Goal: Transaction & Acquisition: Subscribe to service/newsletter

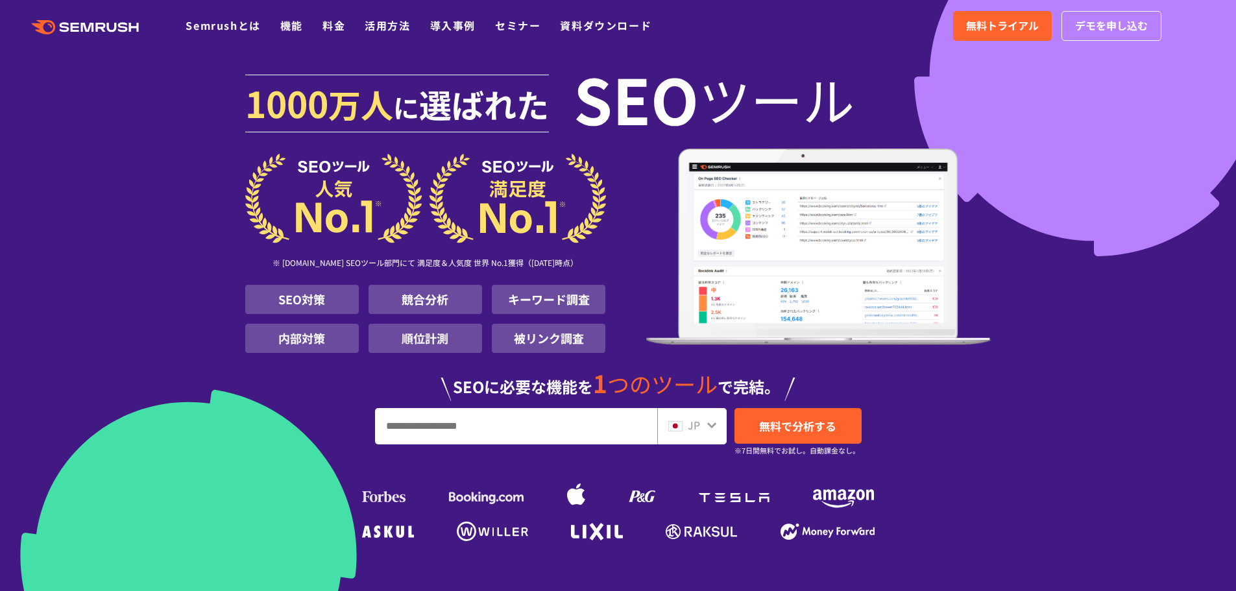
click at [534, 427] on input "URL、キーワードを入力してください" at bounding box center [516, 426] width 281 height 35
click at [600, 418] on input "URL、キーワードを入力してください" at bounding box center [516, 426] width 281 height 35
type input "*****"
click at [763, 425] on span "無料で分析する" at bounding box center [797, 426] width 77 height 16
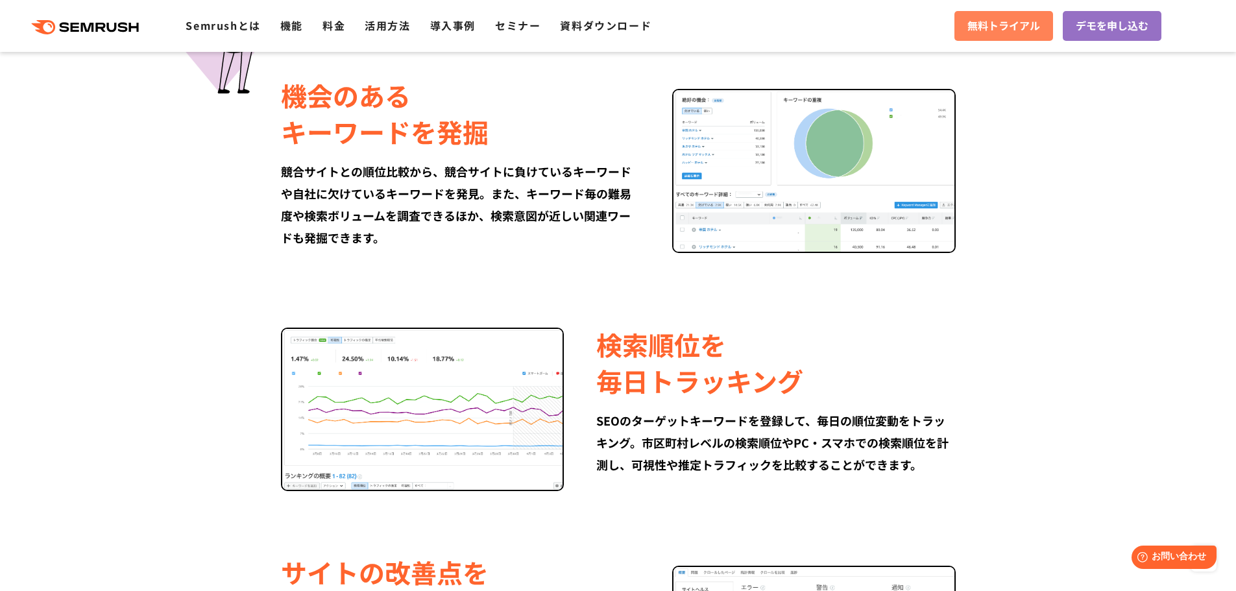
click at [1007, 21] on span "無料トライアル" at bounding box center [1003, 26] width 73 height 17
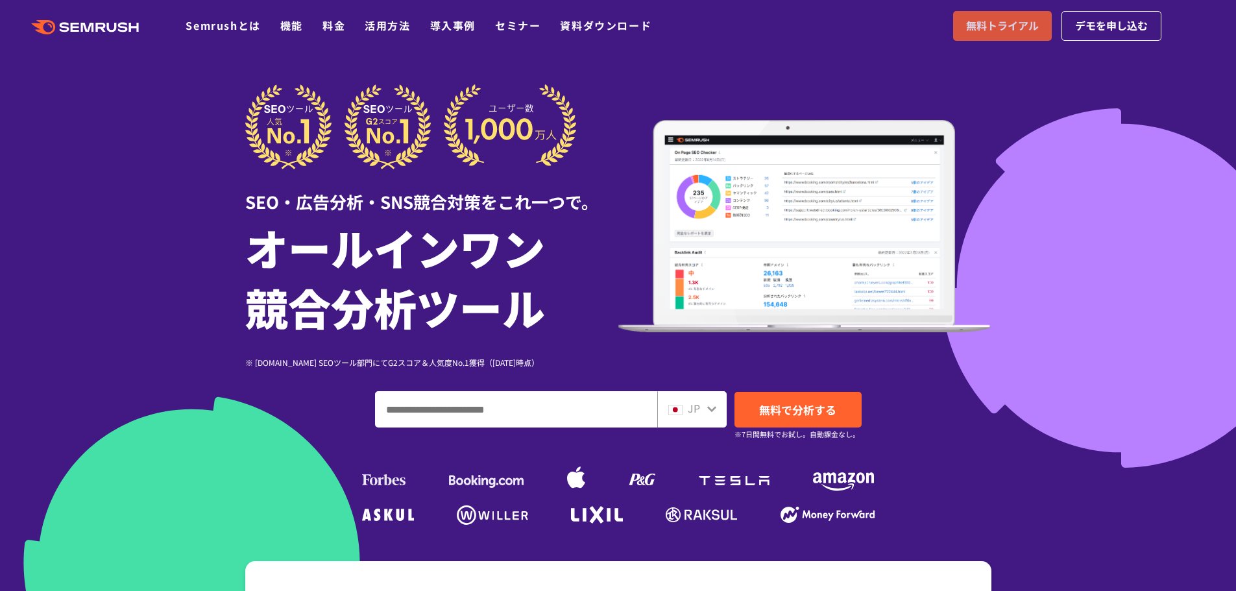
click at [957, 23] on link "無料トライアル" at bounding box center [1002, 26] width 99 height 30
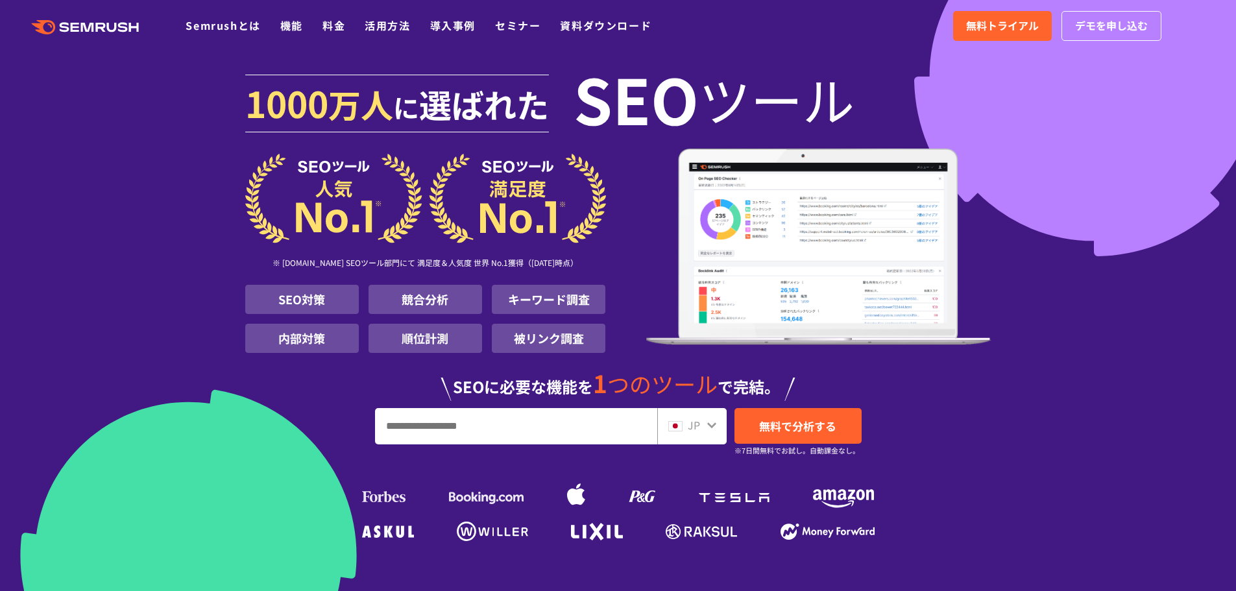
drag, startPoint x: 560, startPoint y: 423, endPoint x: 826, endPoint y: 403, distance: 266.6
click at [560, 423] on input "URL、キーワードを入力してください" at bounding box center [516, 426] width 281 height 35
type input "*****"
click at [852, 413] on link "無料で分析する" at bounding box center [797, 426] width 127 height 36
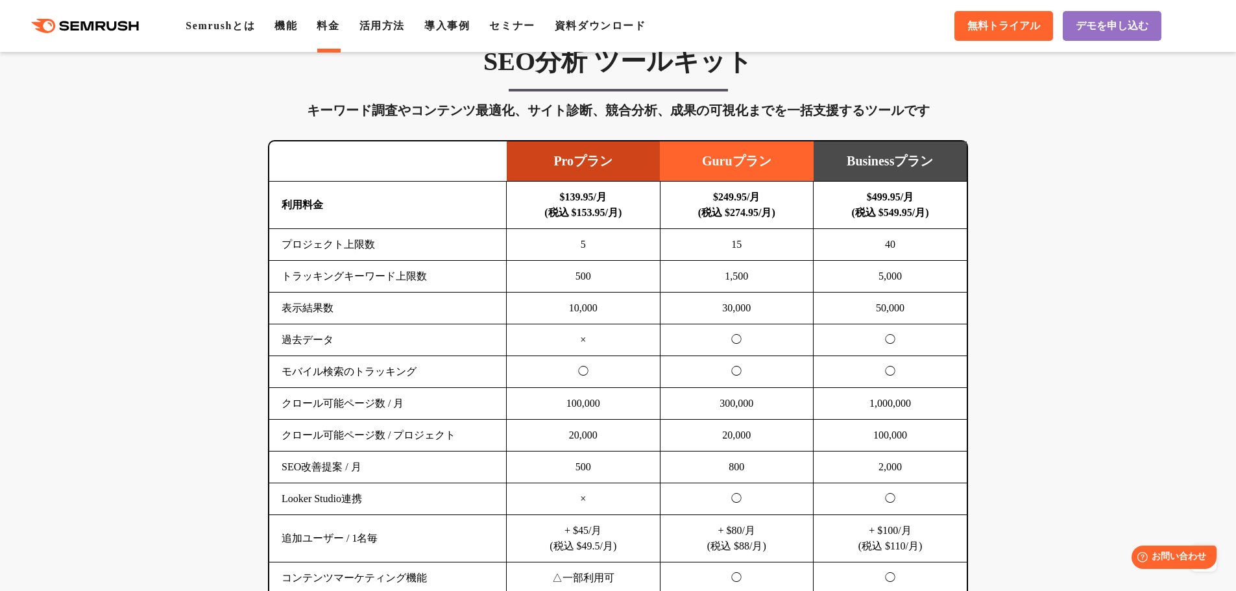
scroll to position [778, 0]
